Goal: Information Seeking & Learning: Learn about a topic

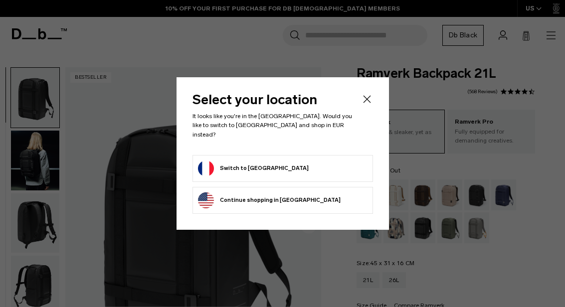
click at [304, 172] on li "Switch to France" at bounding box center [283, 168] width 181 height 27
click at [311, 162] on form "Switch to France" at bounding box center [283, 169] width 170 height 16
click at [236, 161] on button "Switch to France" at bounding box center [253, 169] width 111 height 16
click at [219, 161] on button "Switch to France" at bounding box center [253, 169] width 111 height 16
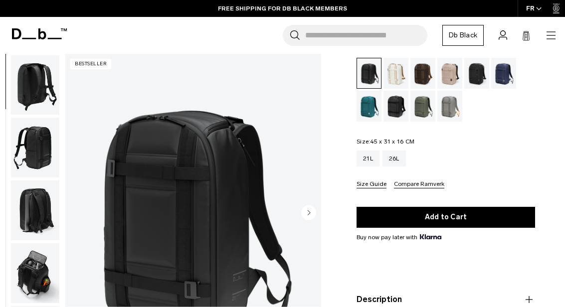
scroll to position [129, 0]
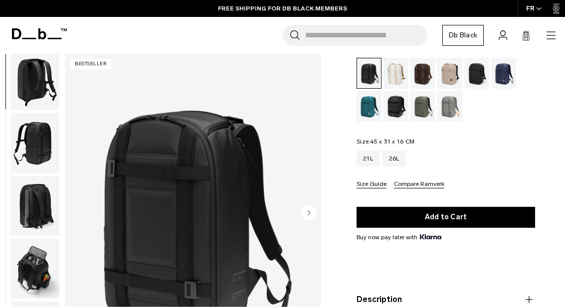
click at [30, 260] on img "button" at bounding box center [35, 269] width 48 height 60
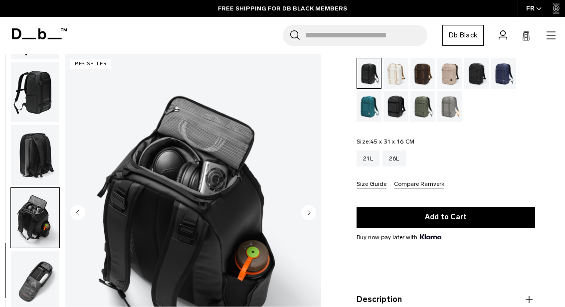
scroll to position [186, 0]
click at [33, 277] on img "button" at bounding box center [35, 281] width 48 height 60
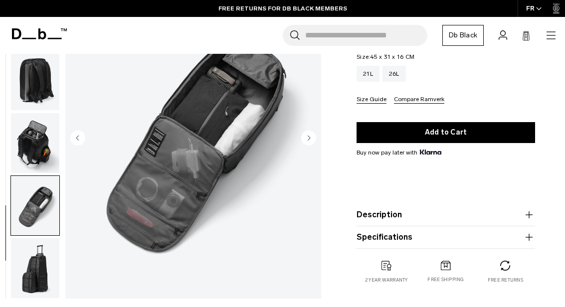
scroll to position [206, 0]
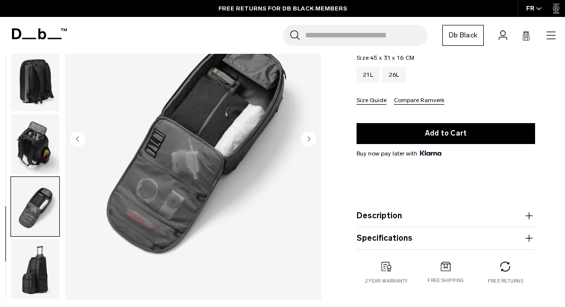
click at [31, 274] on img "button" at bounding box center [35, 270] width 48 height 60
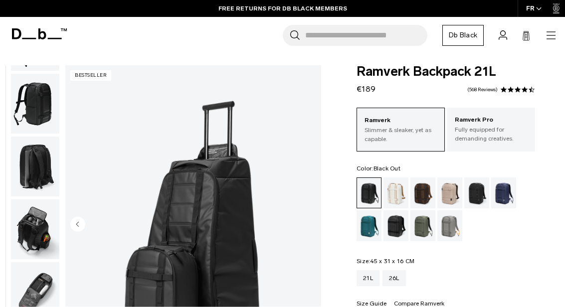
scroll to position [0, 0]
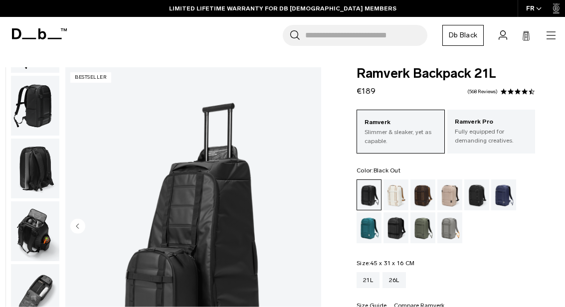
click at [491, 134] on p "Fully equipped for demanding creatives." at bounding box center [491, 136] width 73 height 18
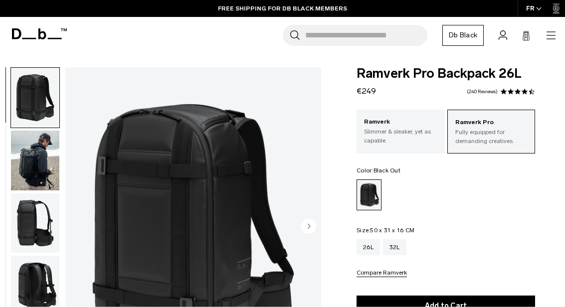
click at [397, 135] on p "Slimmer & sleaker, yet as capable." at bounding box center [400, 136] width 73 height 18
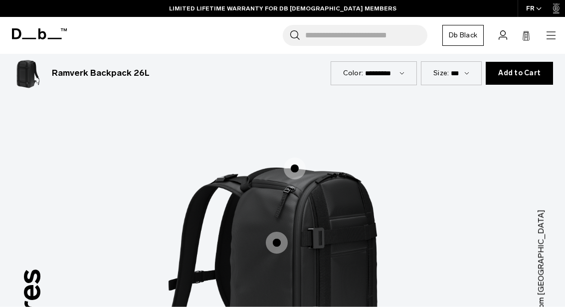
scroll to position [1104, 0]
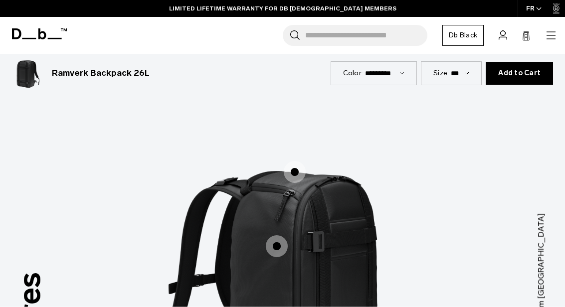
click at [274, 236] on span "1 / 3" at bounding box center [277, 247] width 22 height 22
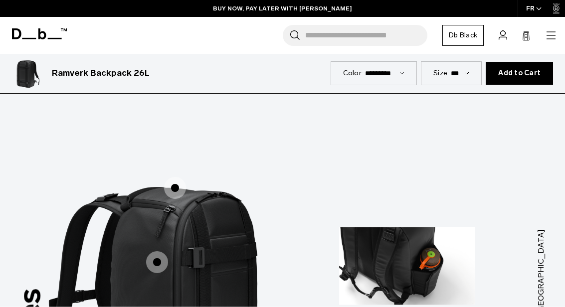
scroll to position [1083, 0]
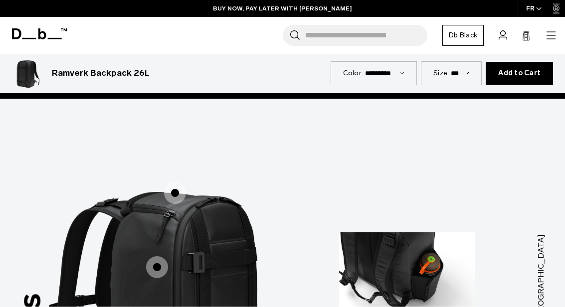
click at [173, 182] on span "1 / 3" at bounding box center [175, 193] width 22 height 22
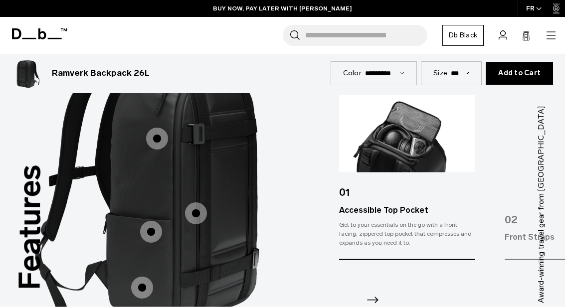
scroll to position [1214, 0]
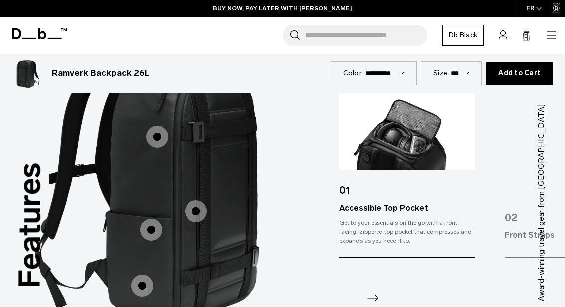
click at [137, 275] on span "1 / 3" at bounding box center [142, 286] width 22 height 22
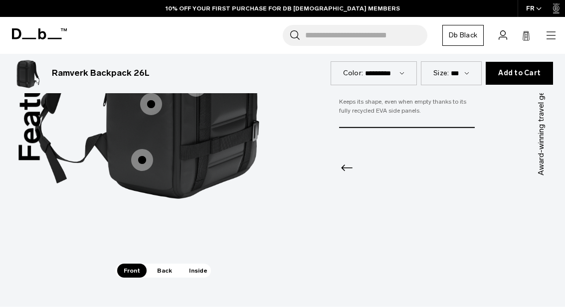
click at [162, 264] on span "Back" at bounding box center [165, 271] width 28 height 14
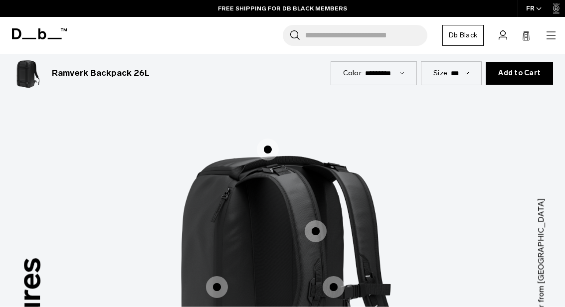
scroll to position [1120, 0]
click at [212, 276] on span "2 / 3" at bounding box center [217, 287] width 22 height 22
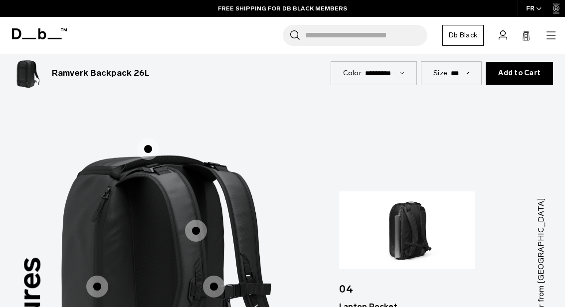
click at [220, 276] on span "2 / 3" at bounding box center [214, 287] width 22 height 22
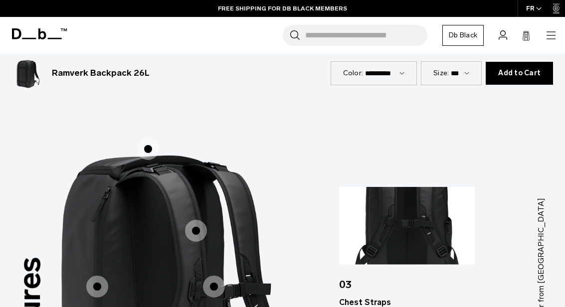
click at [151, 137] on label "Hook-Up System" at bounding box center [148, 149] width 24 height 24
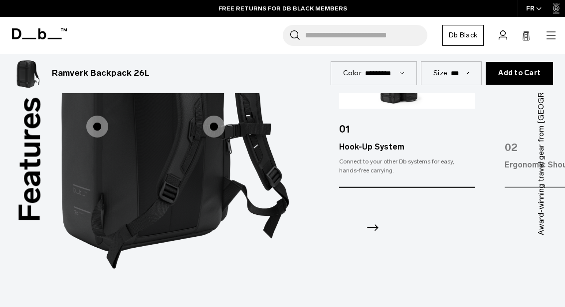
scroll to position [1285, 0]
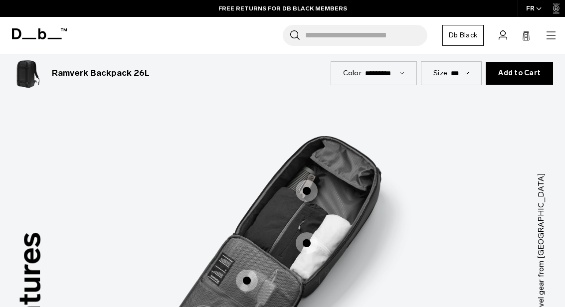
scroll to position [1144, 0]
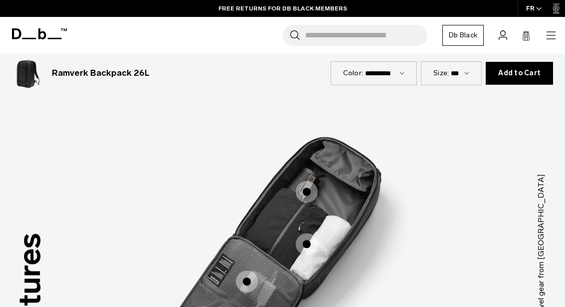
click at [304, 181] on span "3 / 3" at bounding box center [307, 192] width 22 height 22
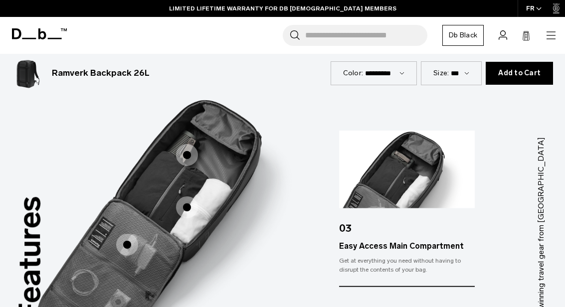
scroll to position [1182, 0]
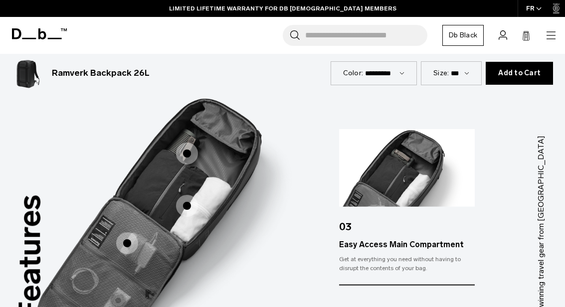
click at [131, 233] on span "3 / 3" at bounding box center [127, 244] width 22 height 22
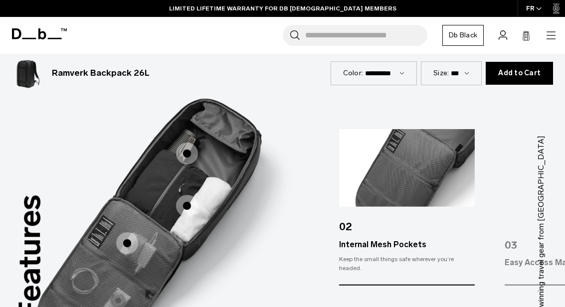
click at [86, 249] on img "3 / 3" at bounding box center [162, 219] width 299 height 372
